Goal: Navigation & Orientation: Find specific page/section

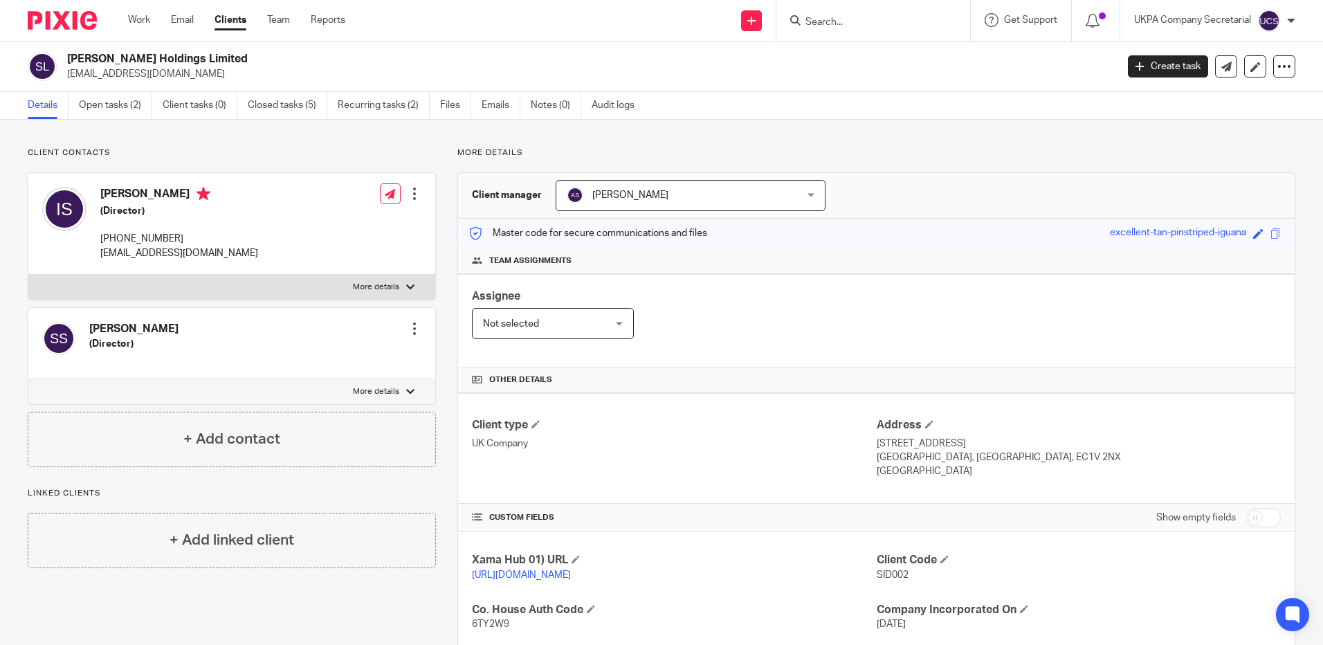
click at [870, 28] on input "Search" at bounding box center [866, 23] width 125 height 12
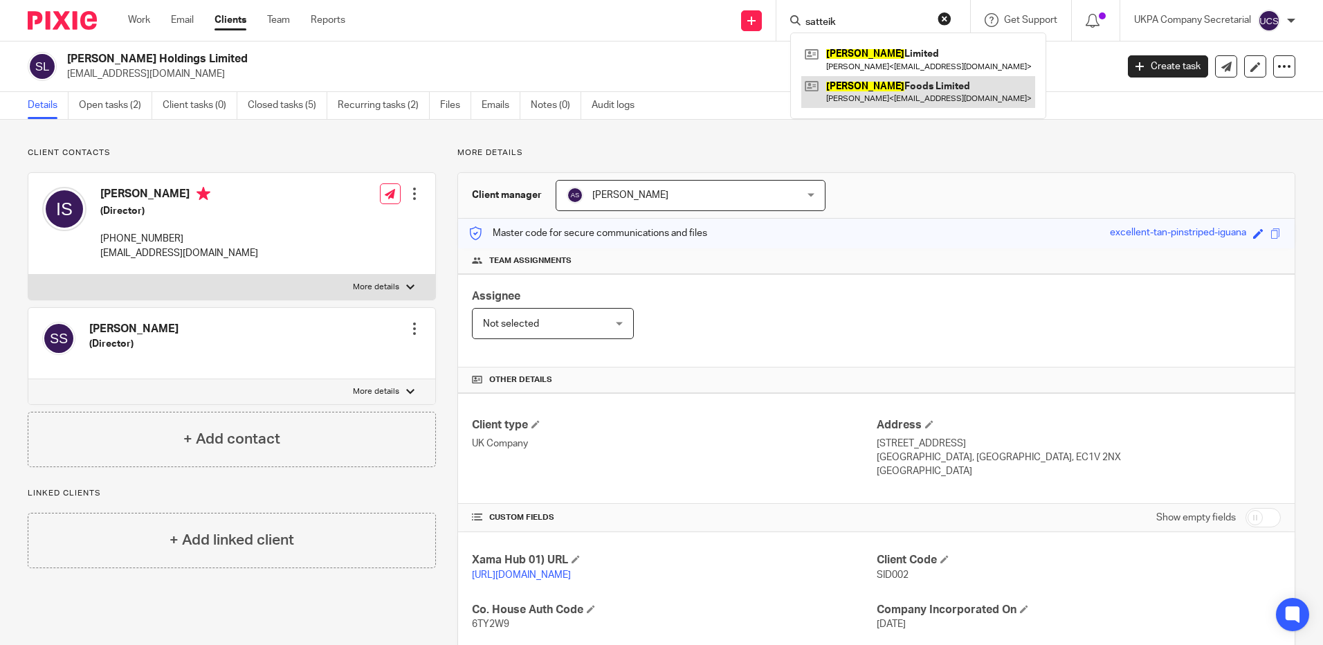
type input "satteik"
click at [890, 95] on link at bounding box center [918, 92] width 234 height 32
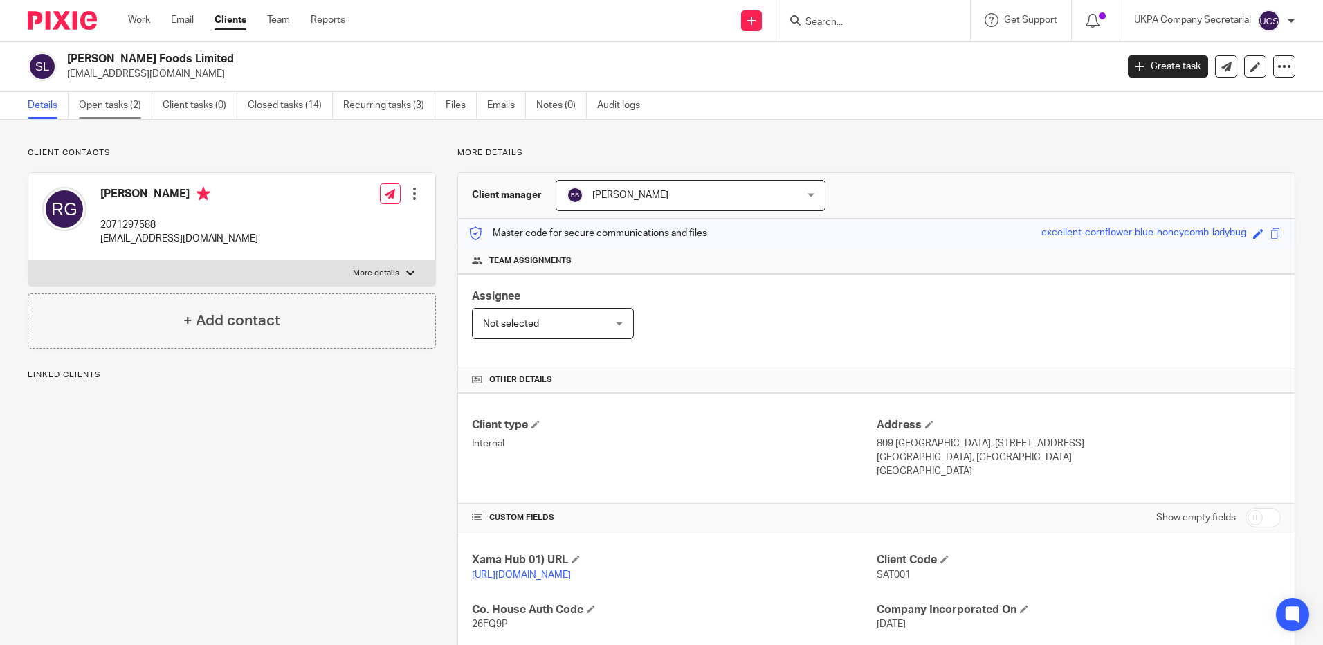
click at [100, 105] on link "Open tasks (2)" at bounding box center [115, 105] width 73 height 27
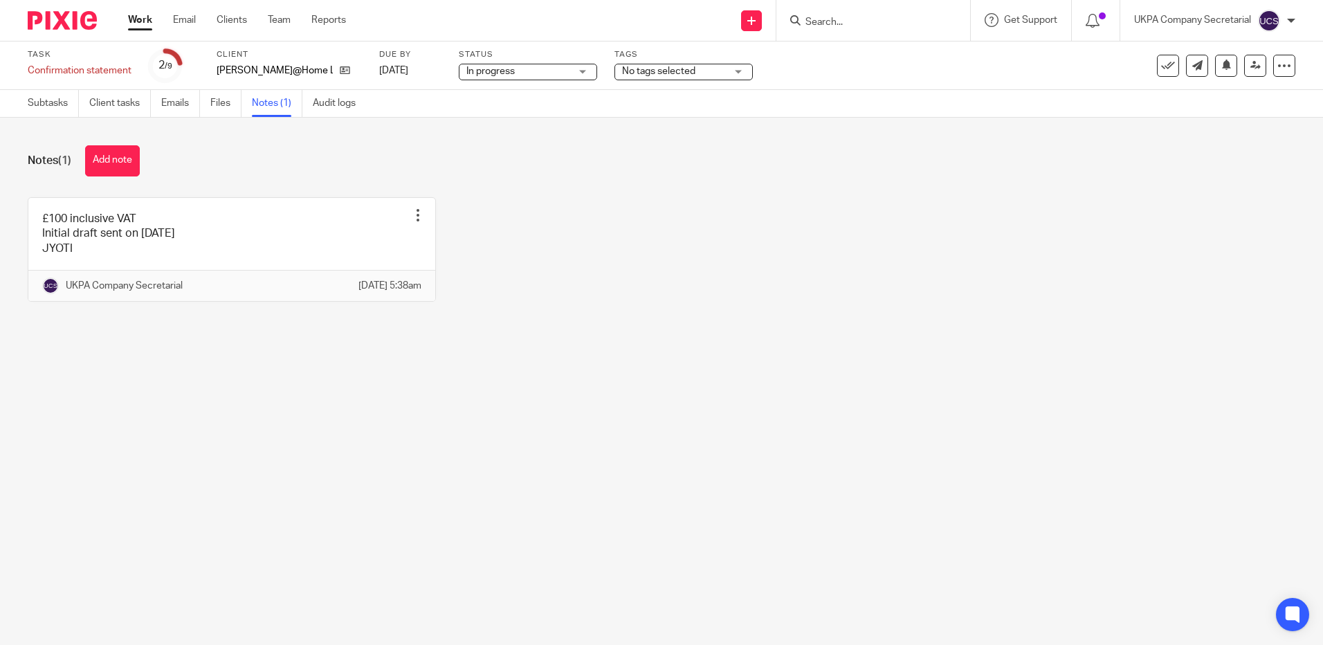
click at [841, 25] on input "Search" at bounding box center [866, 23] width 125 height 12
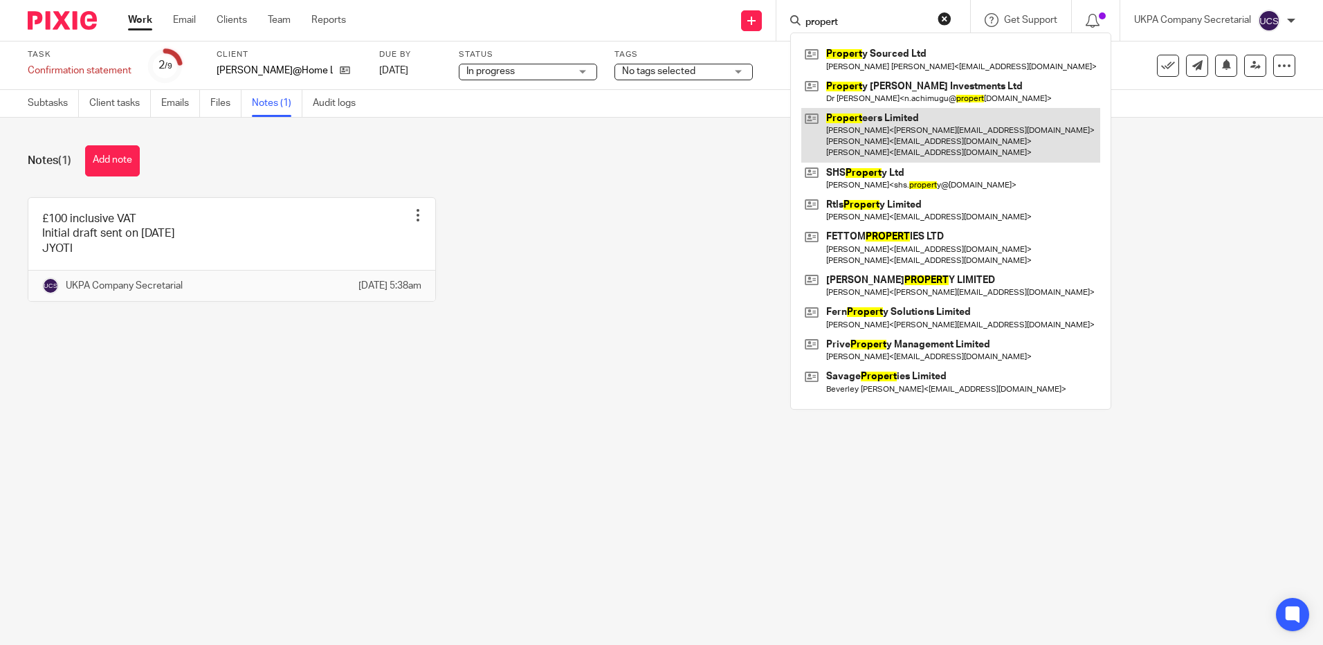
type input "propert"
click at [859, 111] on link at bounding box center [950, 135] width 299 height 55
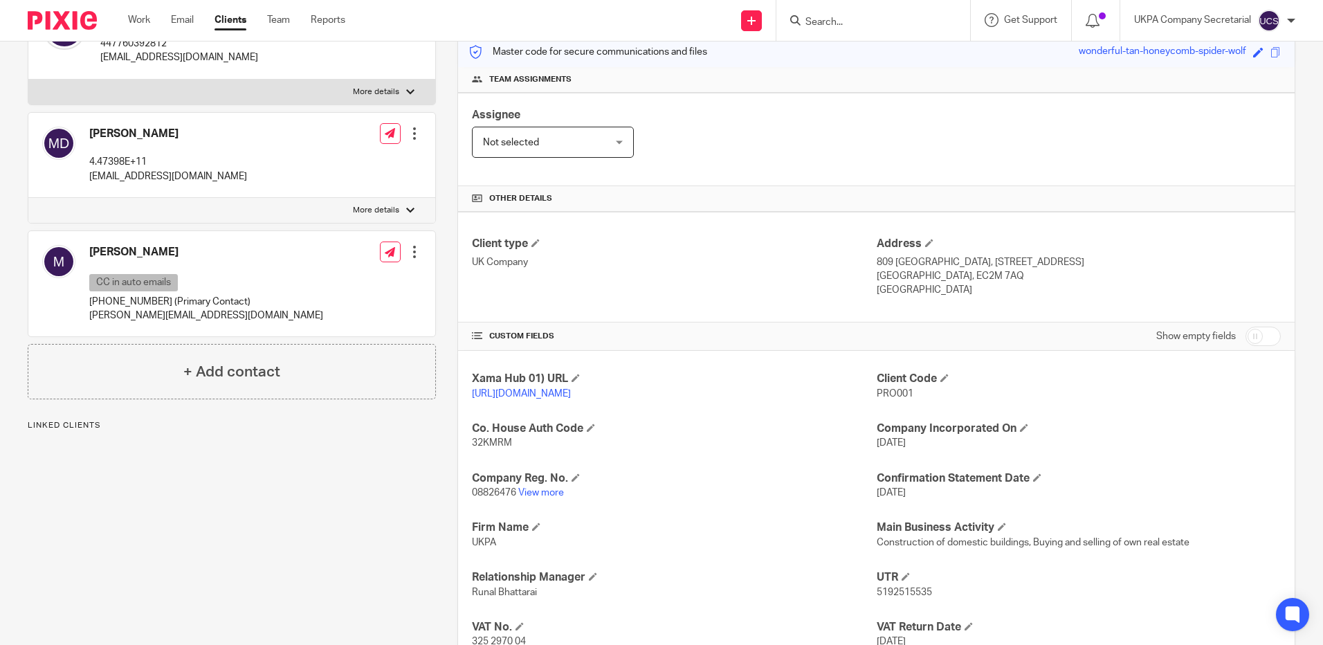
scroll to position [277, 0]
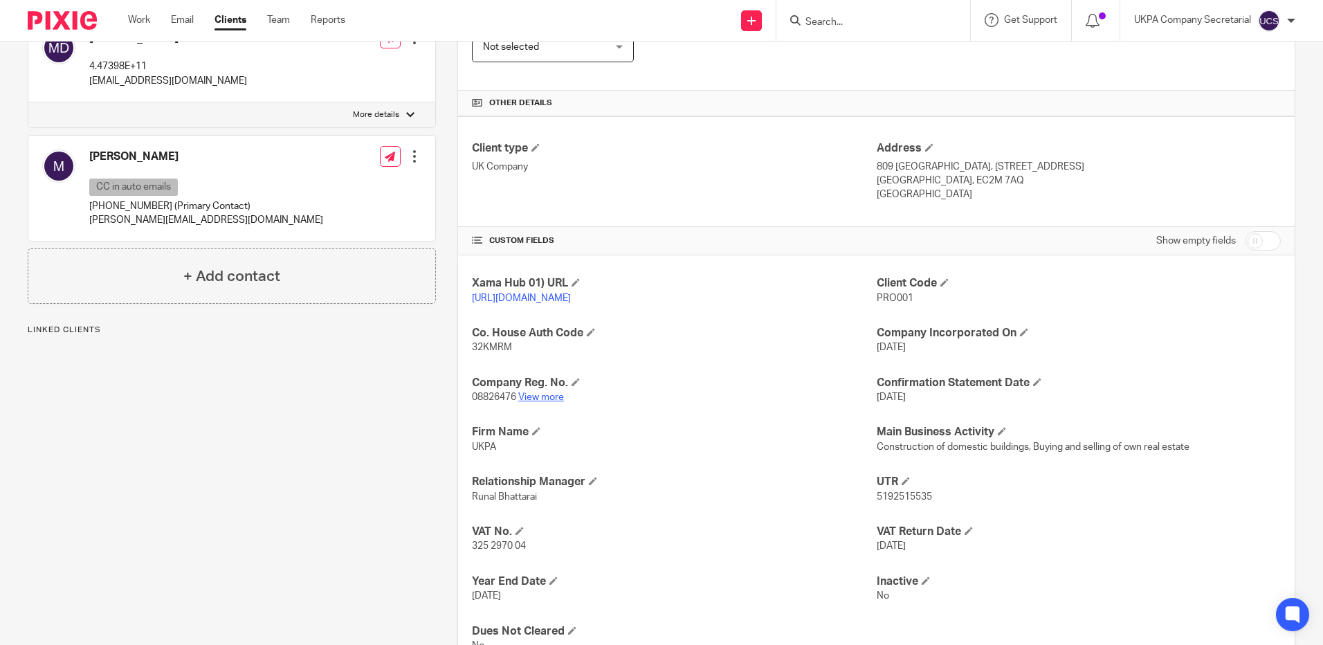
click at [539, 402] on link "View more" at bounding box center [541, 397] width 46 height 10
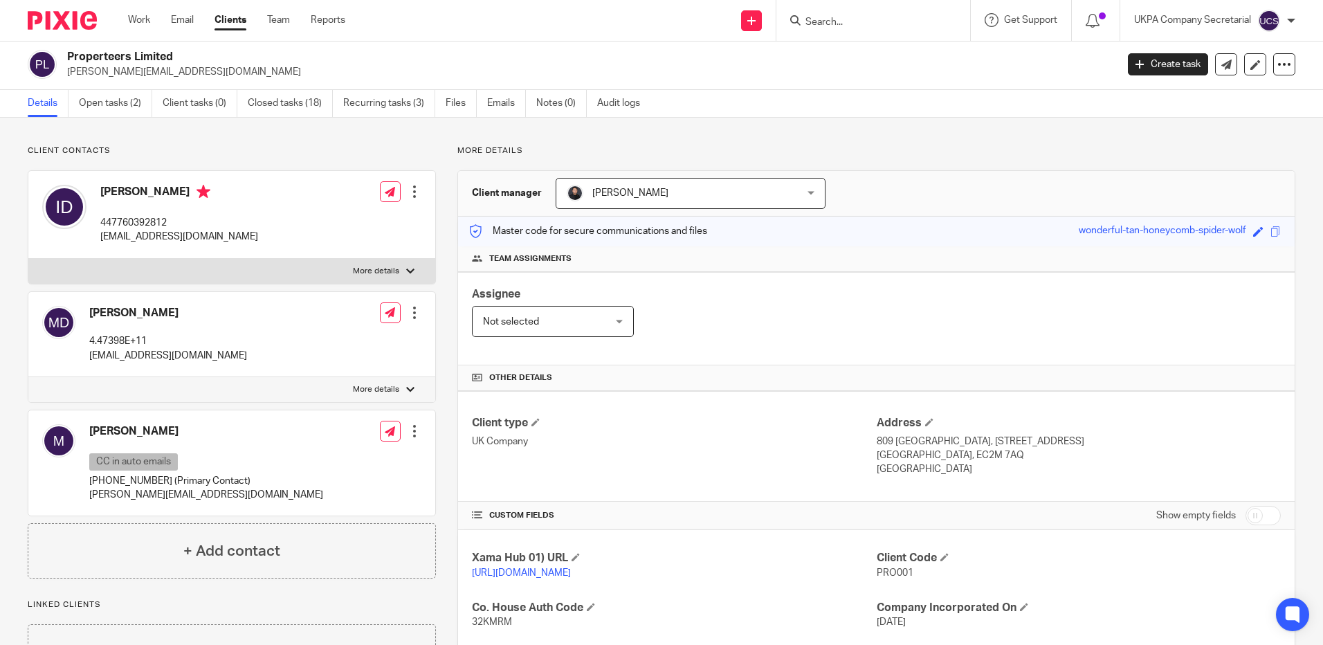
scroll to position [0, 0]
click at [104, 97] on link "Open tasks (2)" at bounding box center [115, 105] width 73 height 27
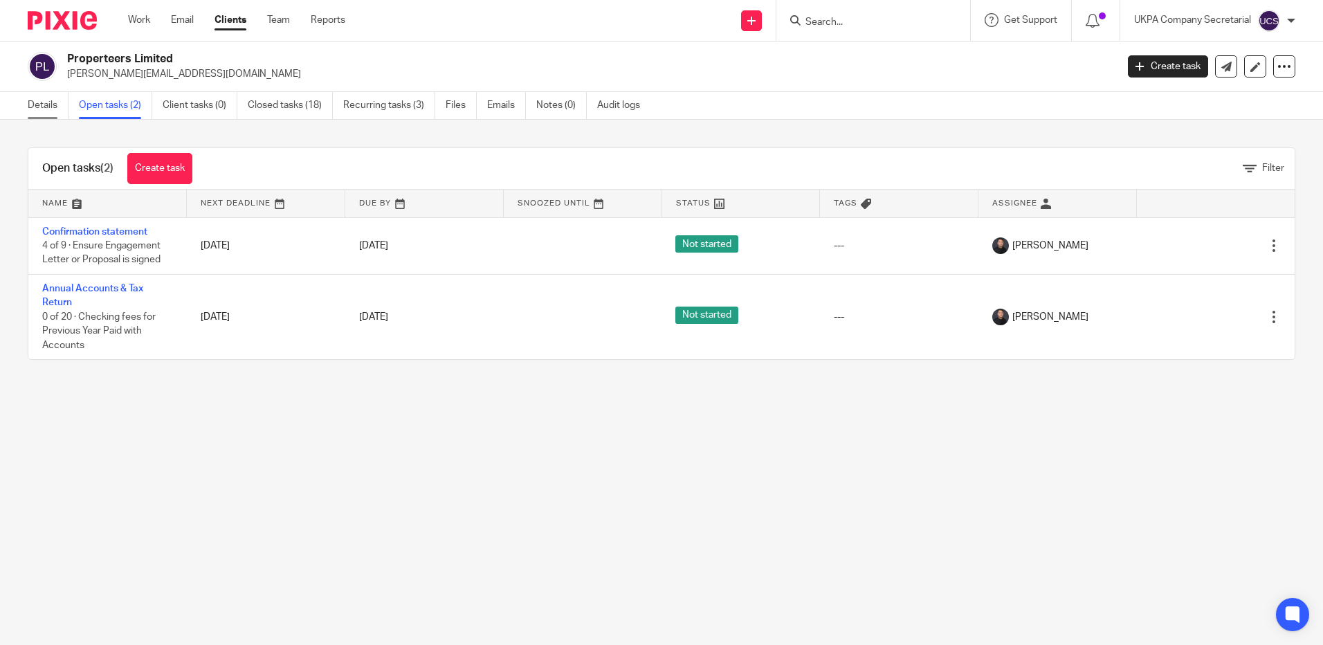
click at [45, 108] on link "Details" at bounding box center [48, 105] width 41 height 27
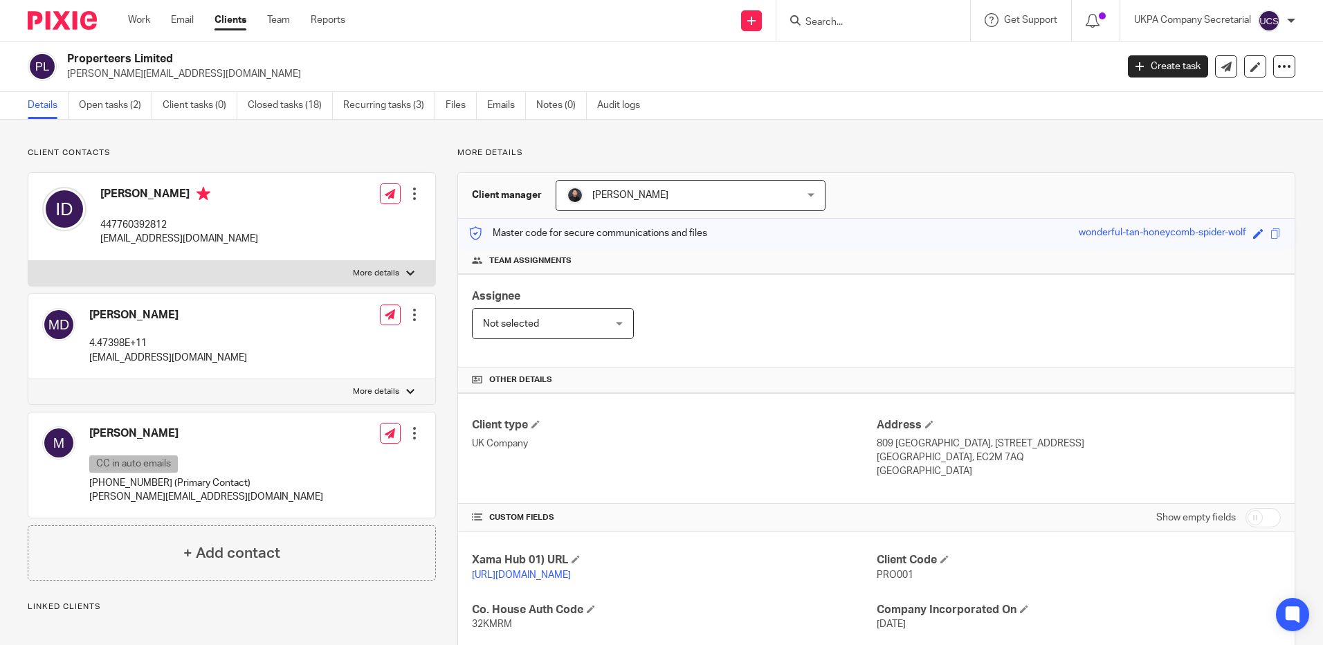
scroll to position [348, 0]
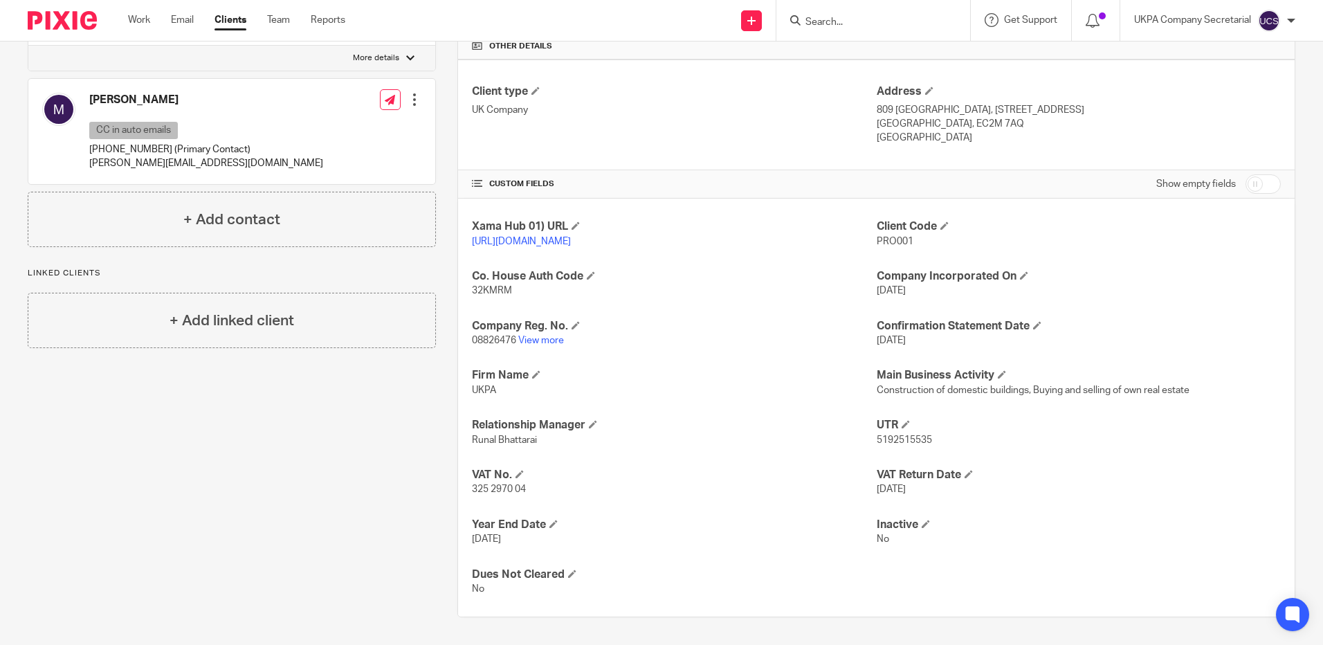
click at [878, 21] on input "Search" at bounding box center [866, 23] width 125 height 12
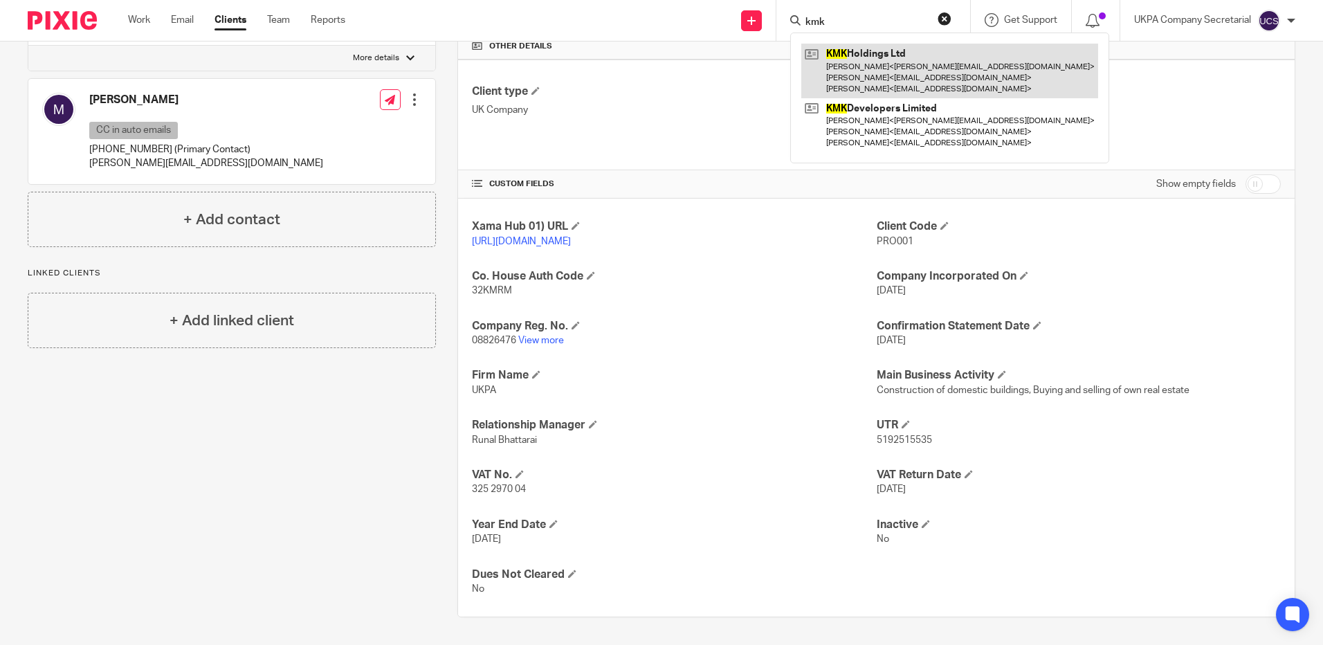
type input "kmk"
click at [897, 71] on link at bounding box center [949, 71] width 297 height 55
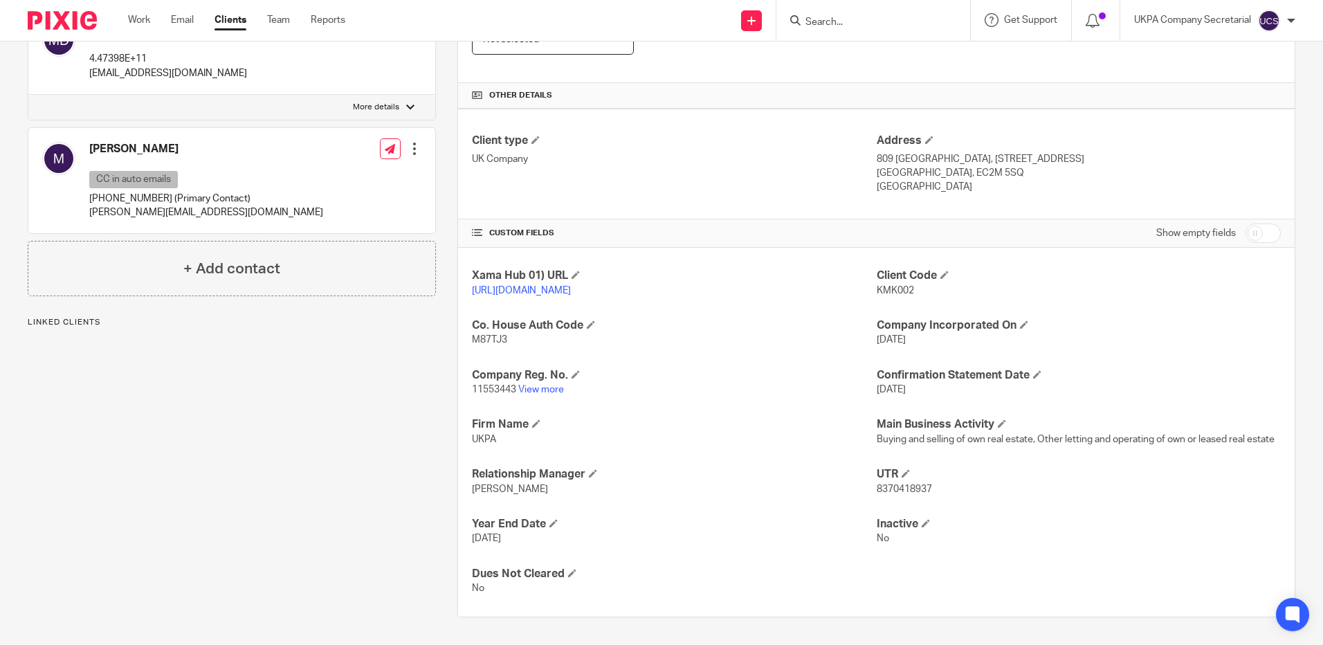
scroll to position [298, 0]
click at [547, 385] on link "View more" at bounding box center [541, 390] width 46 height 10
